Goal: Book appointment/travel/reservation

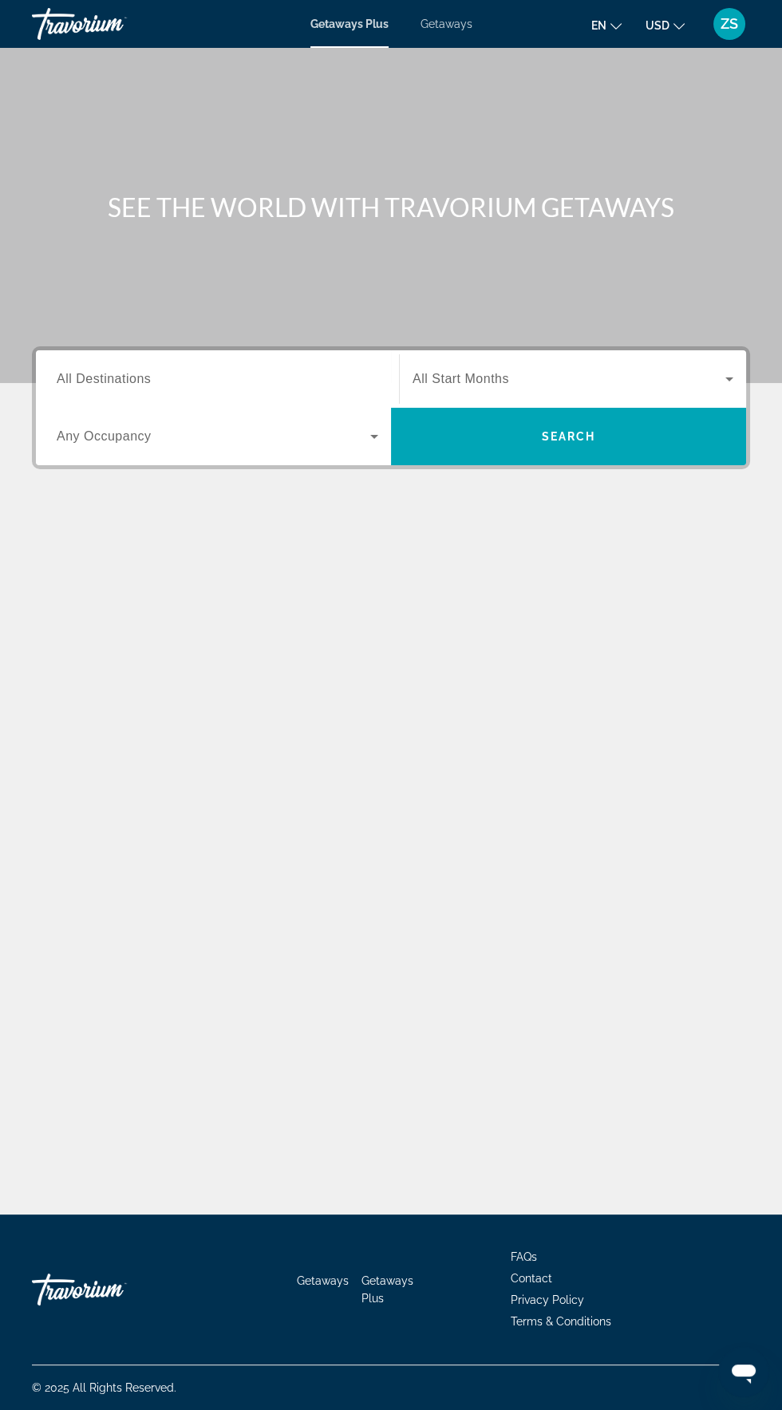
click at [149, 381] on span "All Destinations" at bounding box center [104, 379] width 94 height 14
click at [149, 381] on input "Destination All Destinations" at bounding box center [218, 379] width 322 height 19
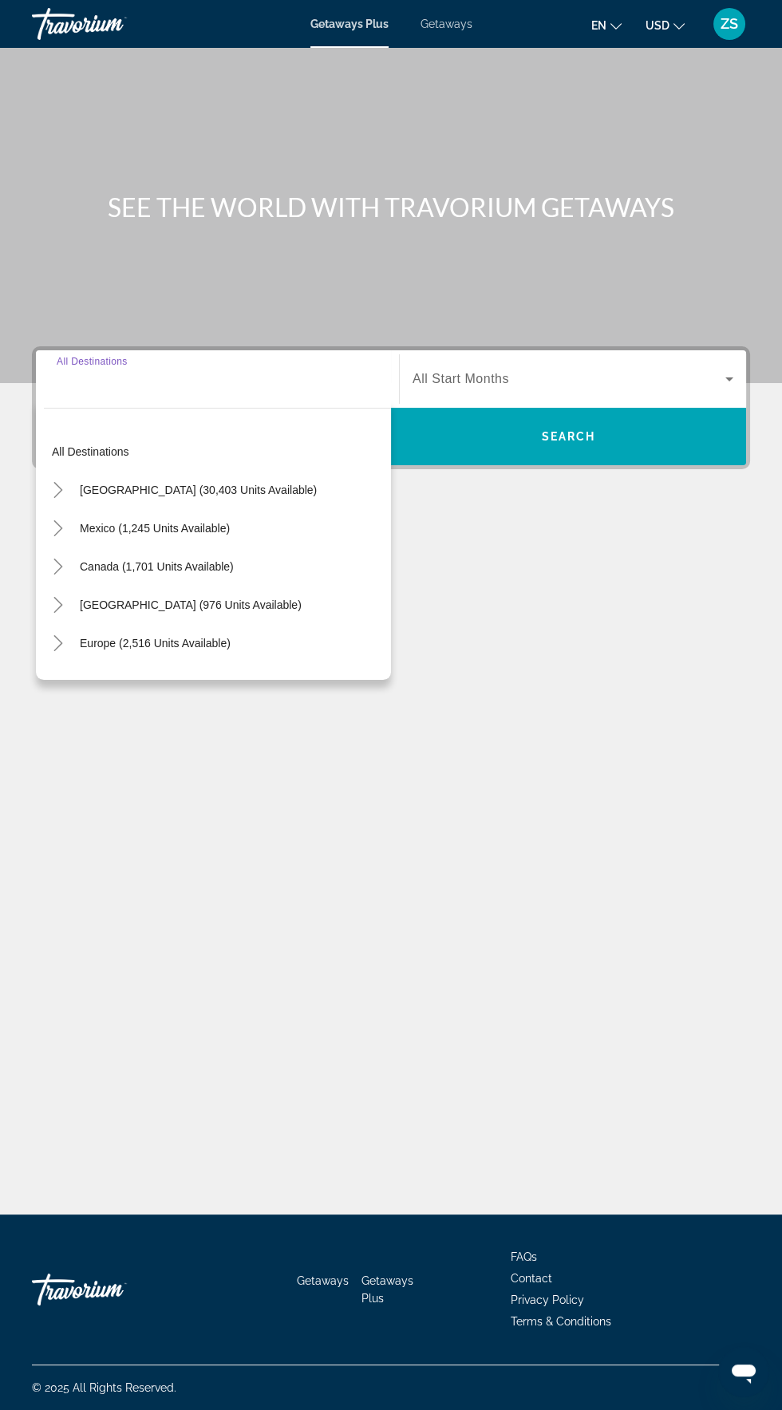
scroll to position [113, 0]
click at [234, 484] on span "[GEOGRAPHIC_DATA] (30,403 units available)" at bounding box center [198, 490] width 237 height 13
type input "**********"
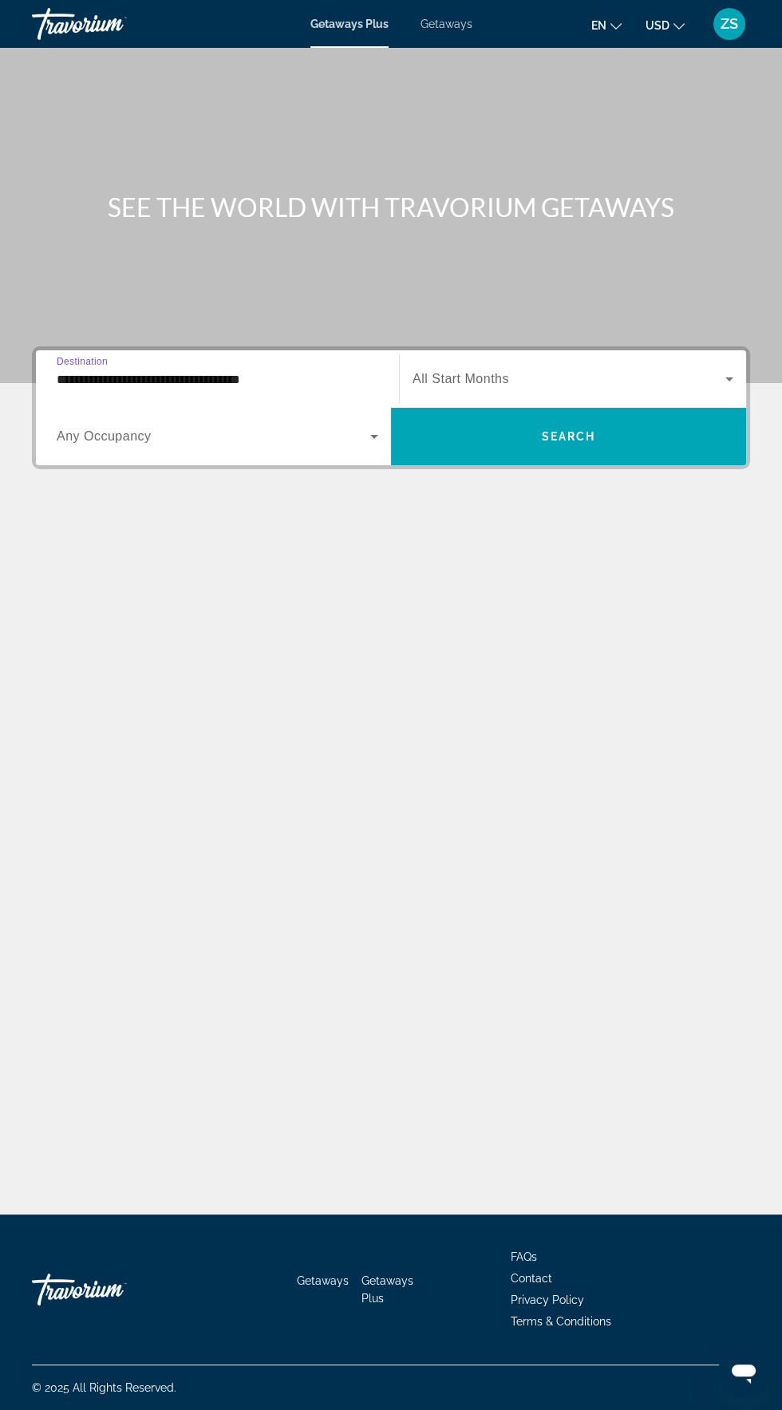
click at [174, 427] on span "Search widget" at bounding box center [214, 436] width 314 height 19
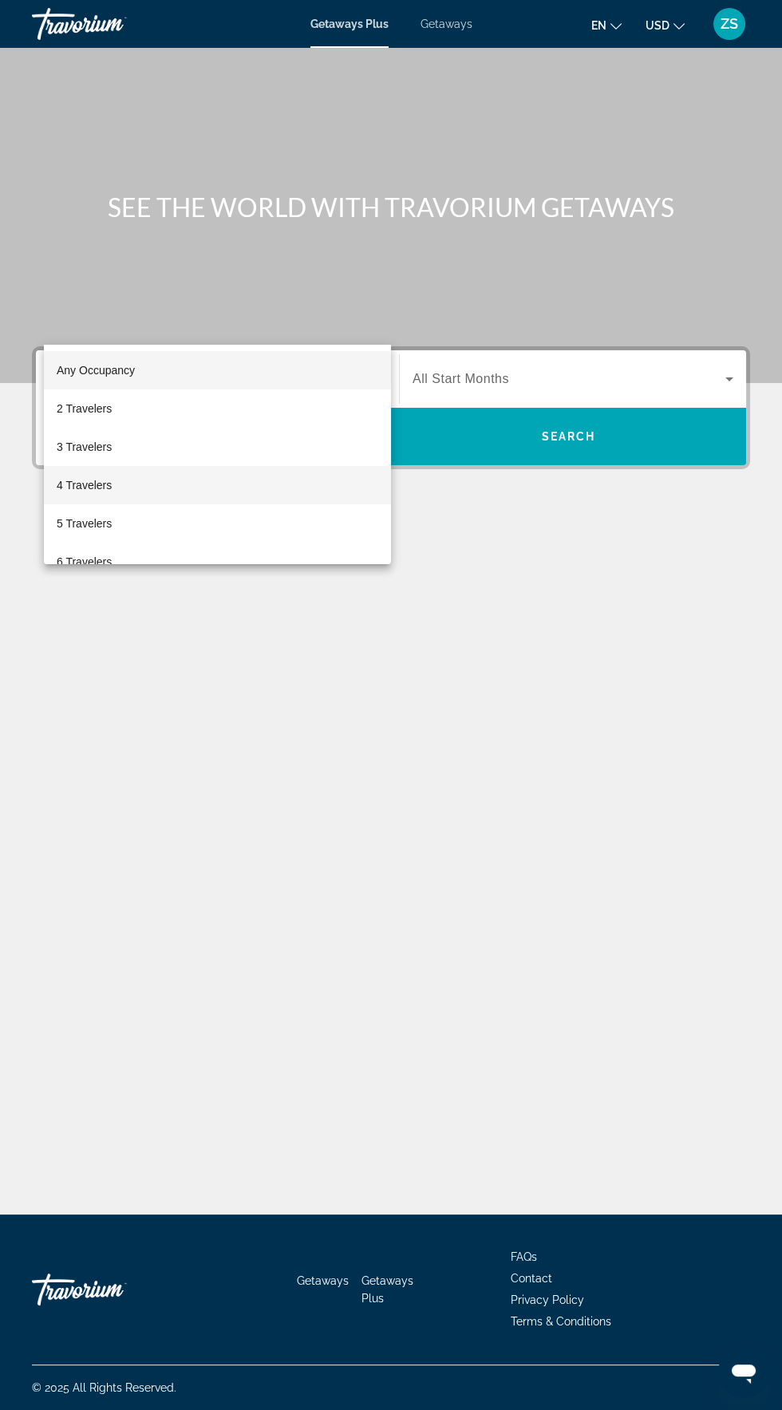
click at [128, 481] on mat-option "4 Travelers" at bounding box center [217, 485] width 347 height 38
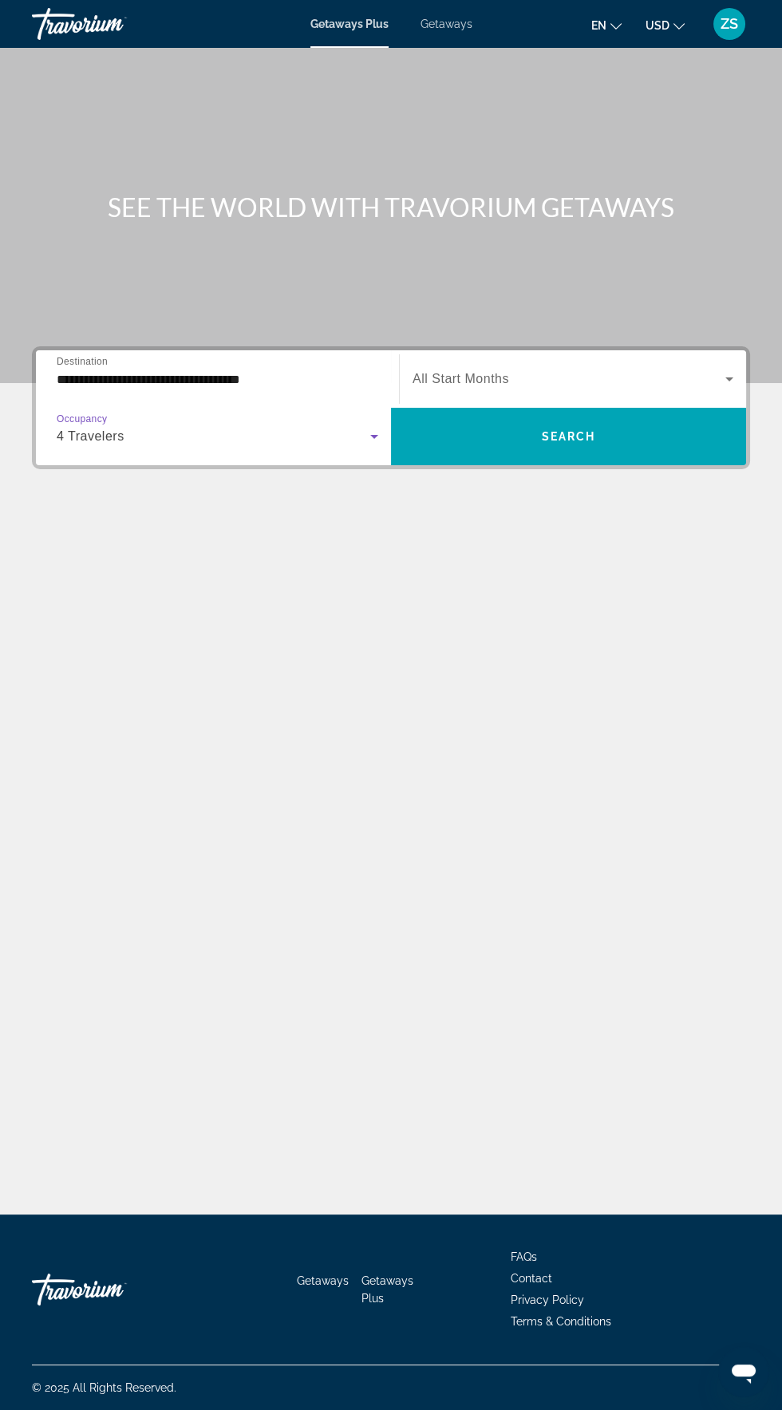
click at [565, 370] on span "Search widget" at bounding box center [569, 379] width 313 height 19
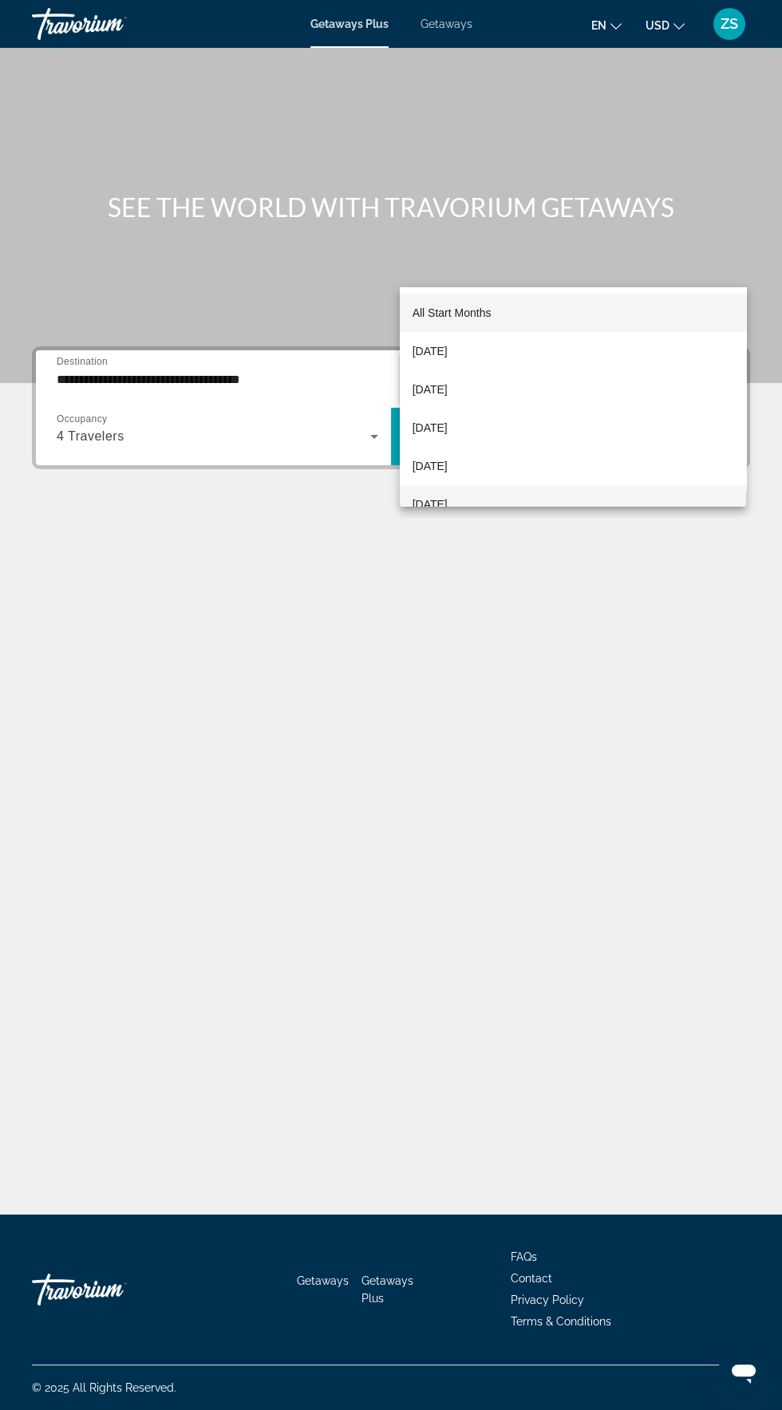
click at [484, 499] on mat-option "[DATE]" at bounding box center [573, 504] width 346 height 38
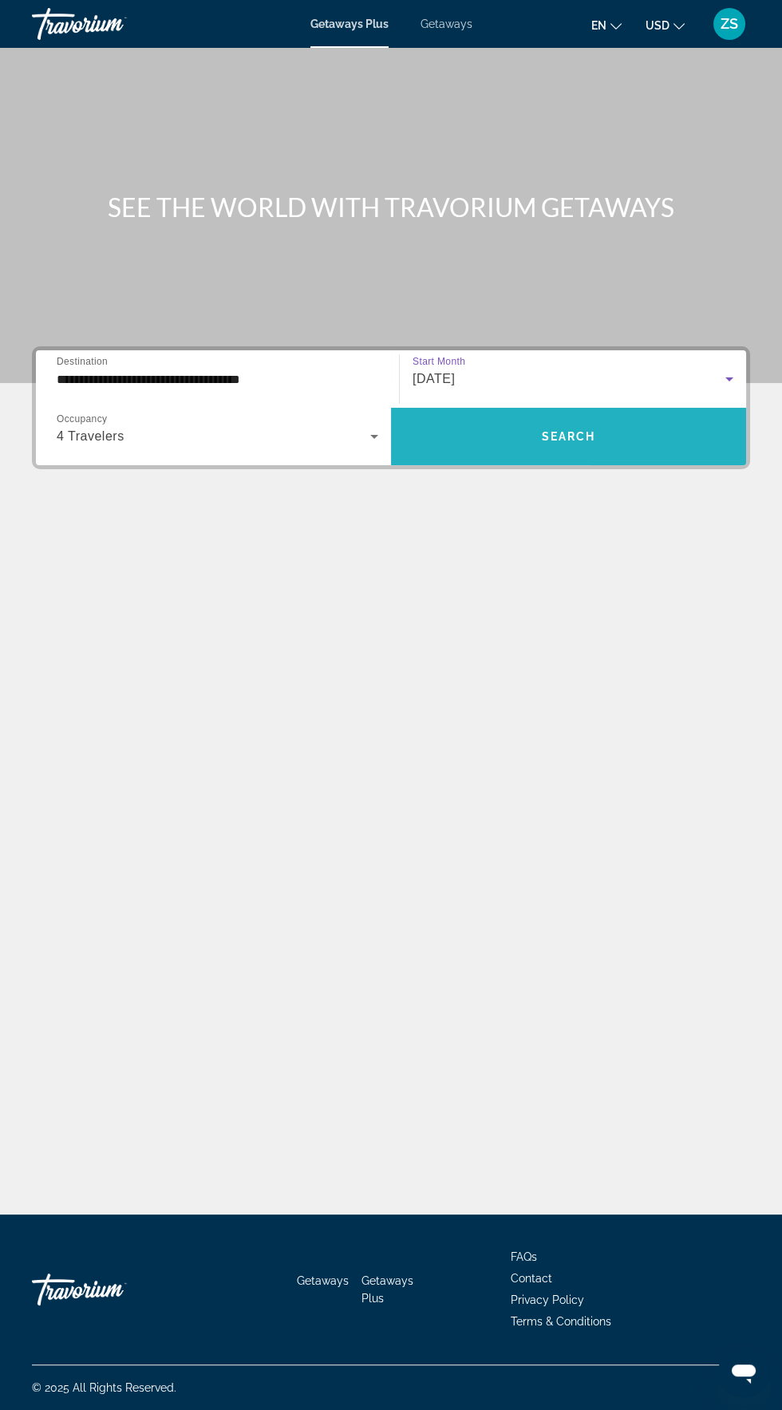
click at [609, 417] on span "Search widget" at bounding box center [568, 436] width 355 height 38
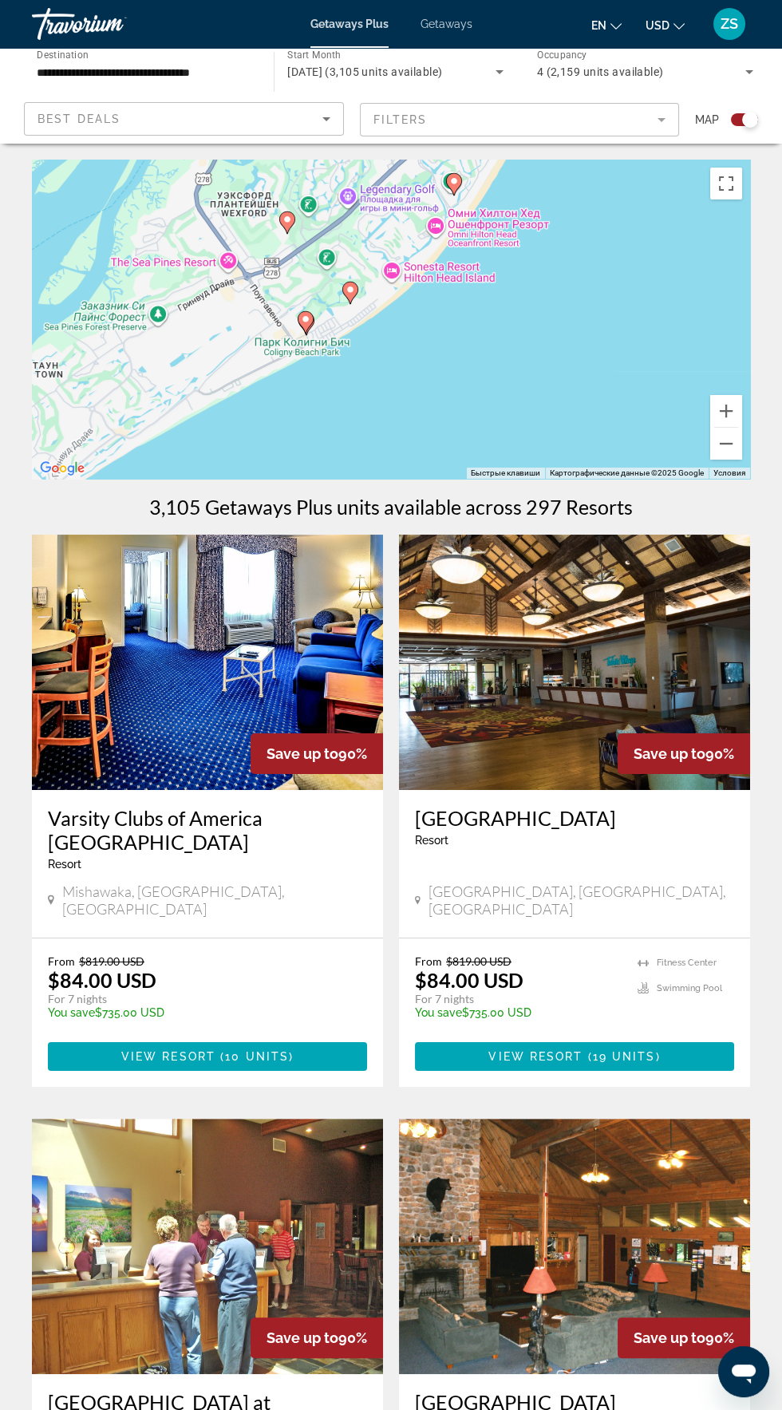
click at [306, 324] on div "Чтобы активировать перетаскивание с помощью клавиатуры, нажмите Alt + Ввод. Пос…" at bounding box center [391, 319] width 718 height 319
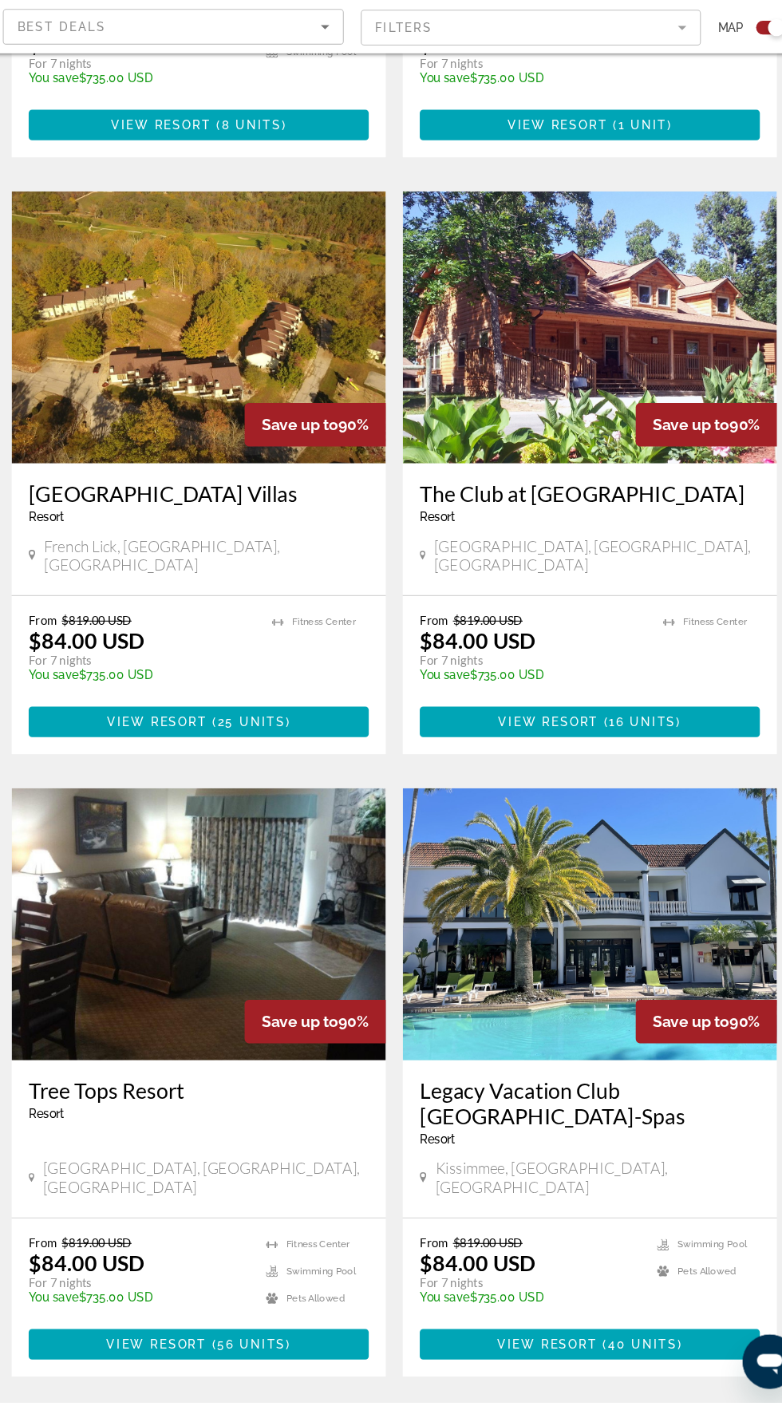
scroll to position [1439, 0]
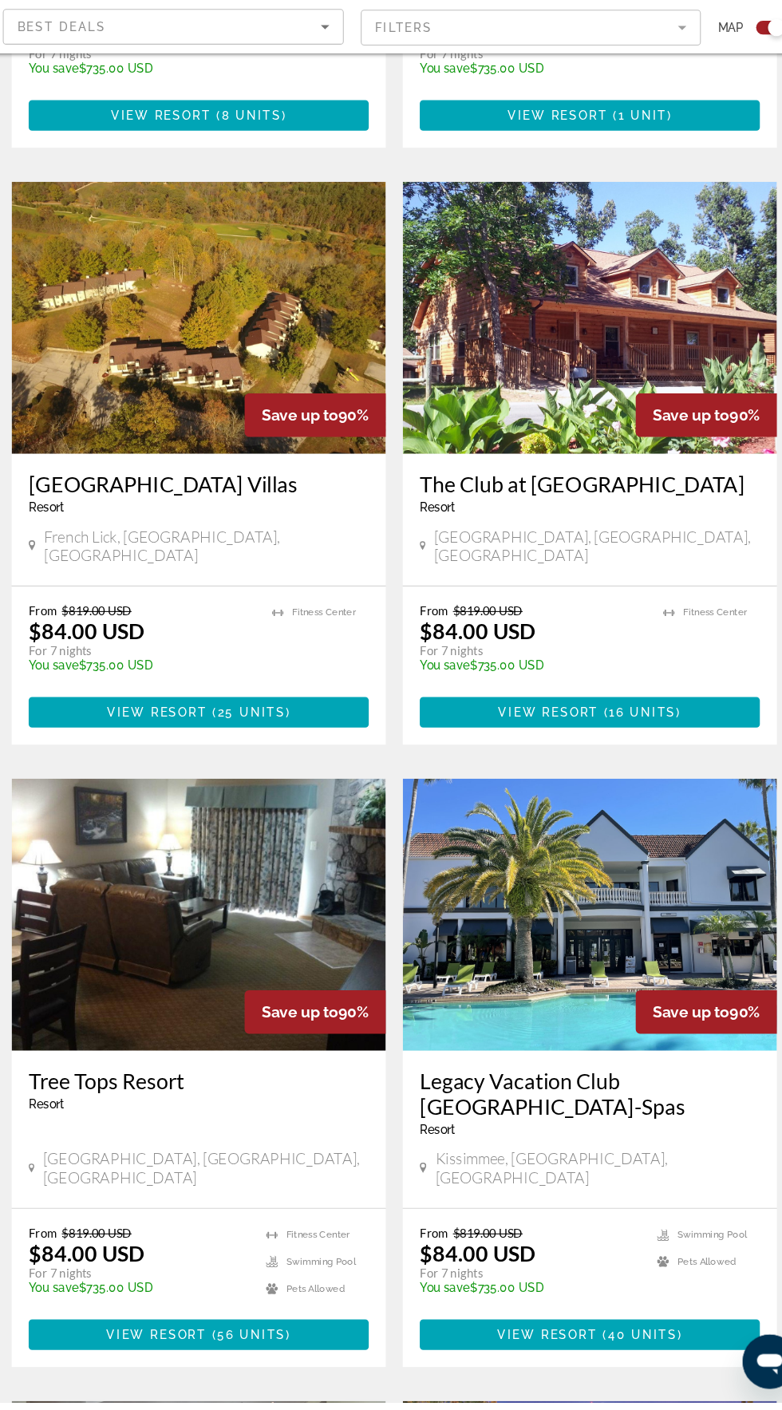
click at [631, 1096] on h3 "Legacy Vacation Club [GEOGRAPHIC_DATA]-Spas" at bounding box center [574, 1120] width 319 height 48
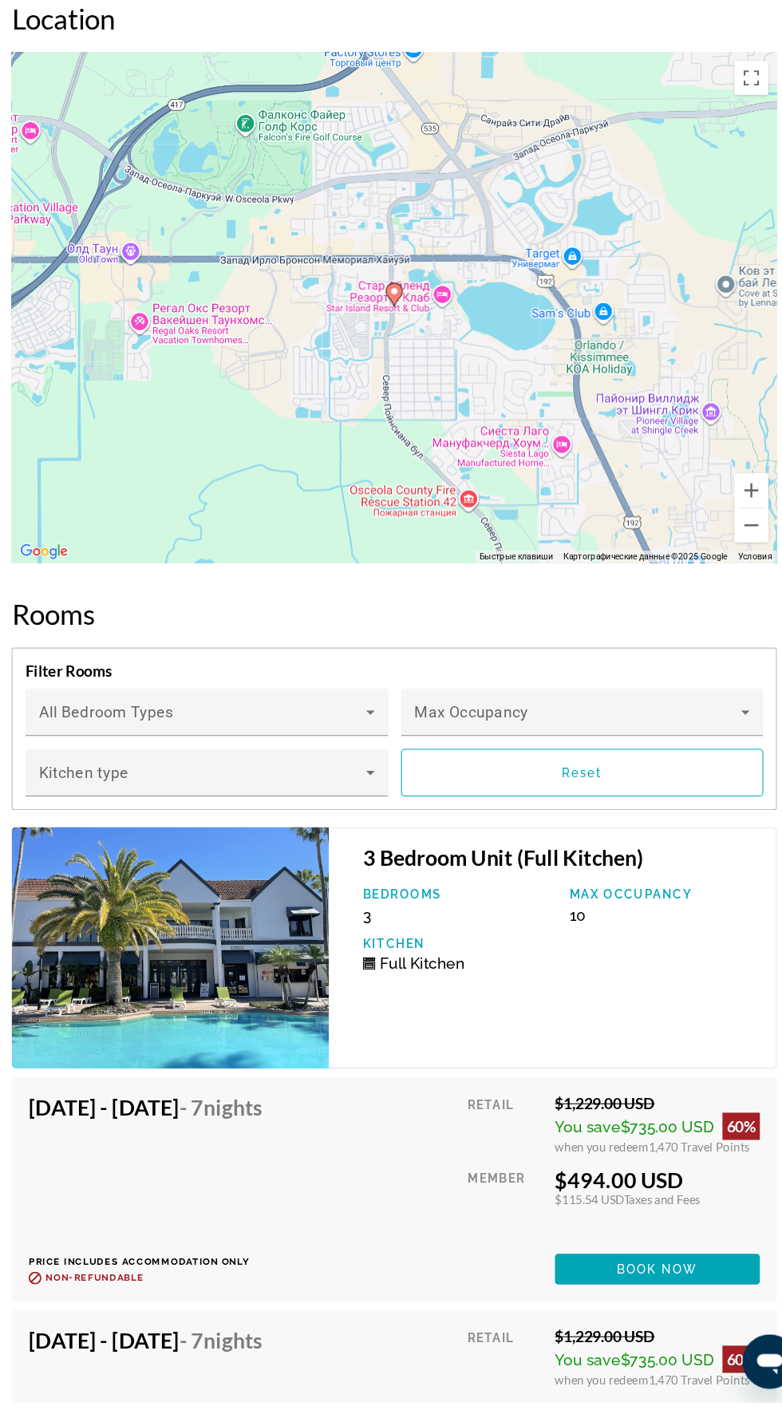
scroll to position [3068, 0]
